Goal: Transaction & Acquisition: Subscribe to service/newsletter

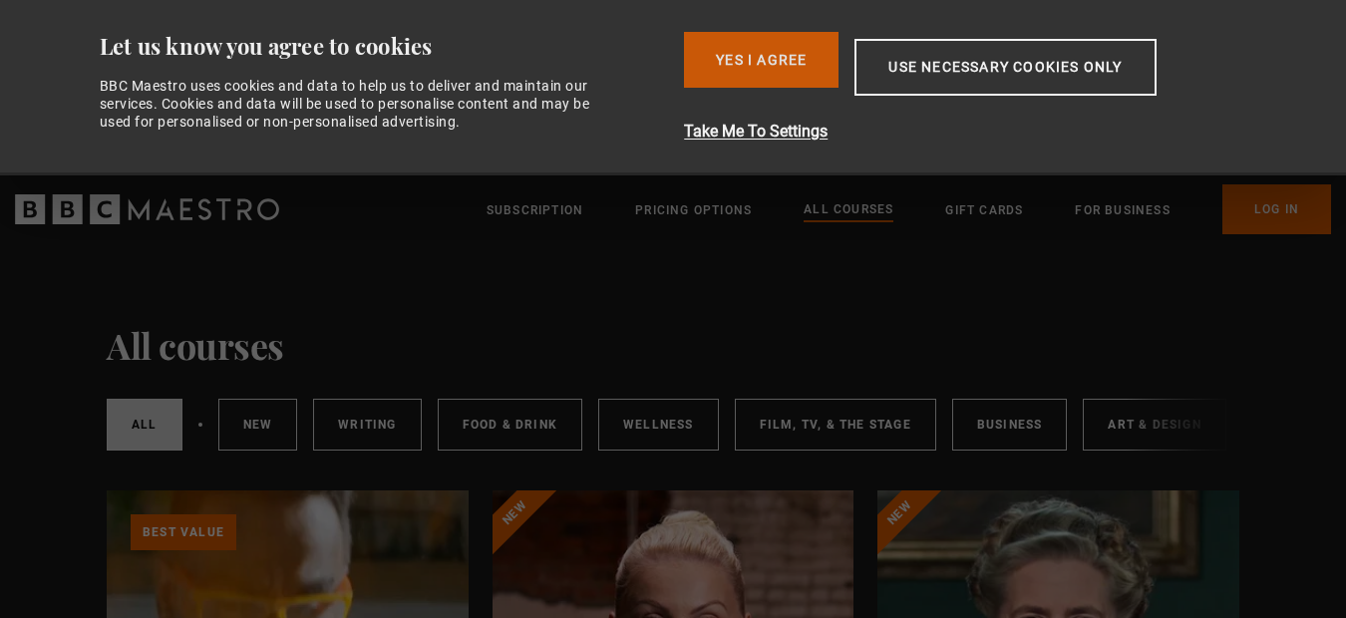
click at [772, 70] on button "Yes I Agree" at bounding box center [761, 60] width 155 height 56
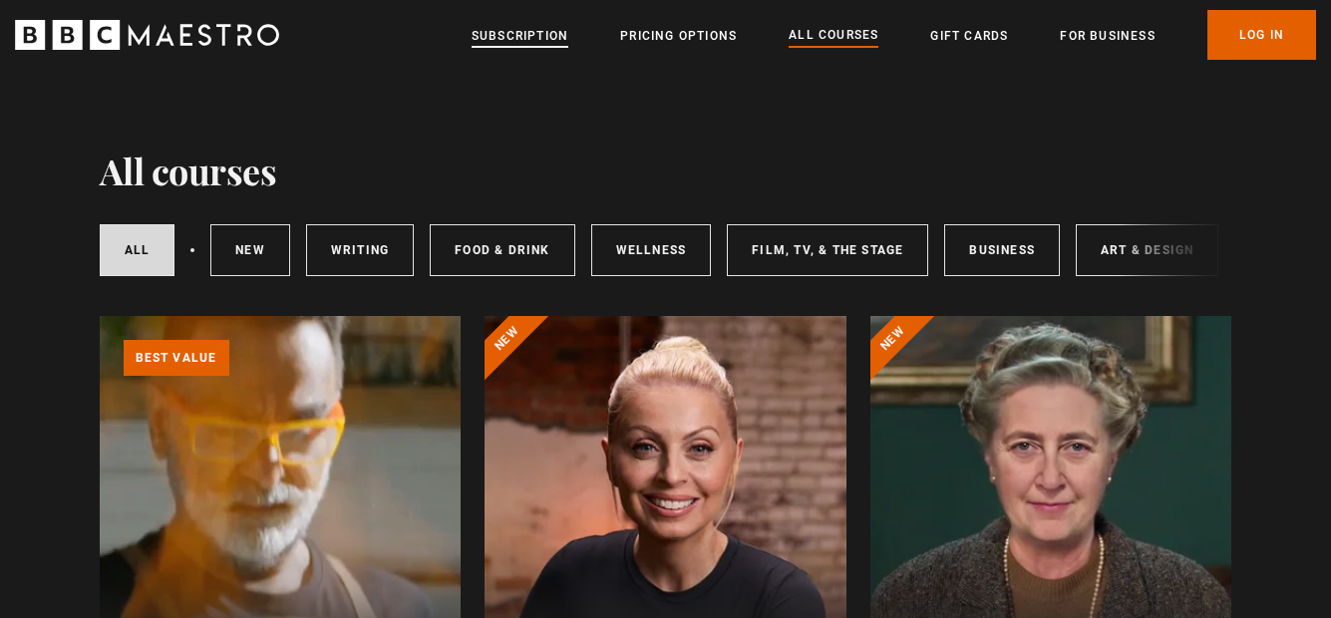
click at [530, 32] on link "Subscription" at bounding box center [520, 36] width 97 height 20
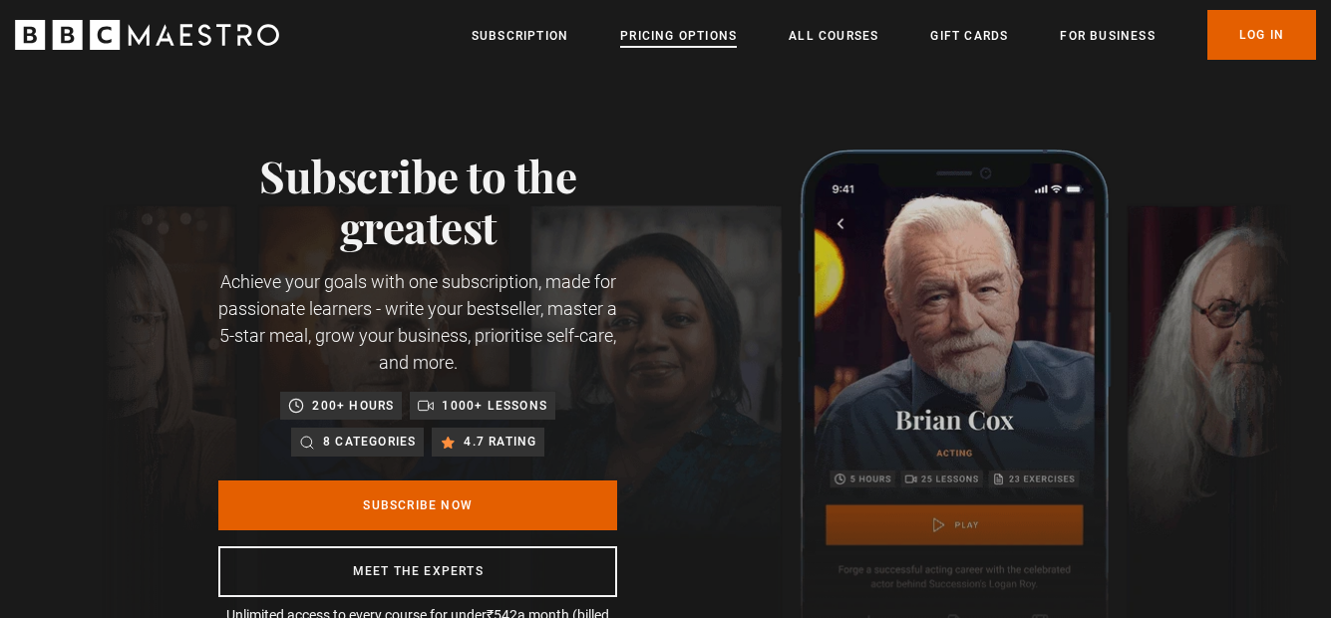
click at [704, 29] on link "Pricing Options" at bounding box center [678, 36] width 117 height 20
